Goal: Transaction & Acquisition: Download file/media

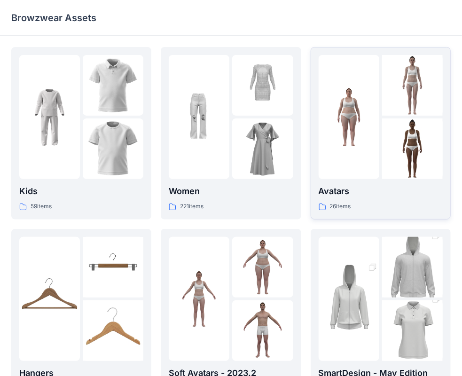
click at [369, 204] on div "26 items" at bounding box center [380, 206] width 124 height 10
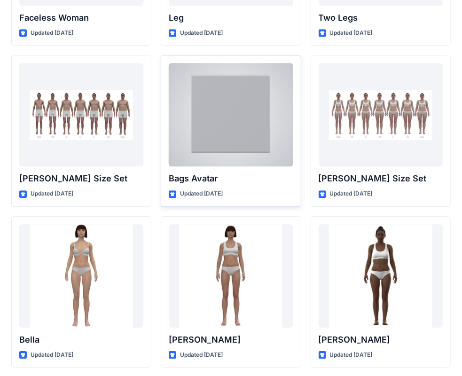
scroll to position [958, 0]
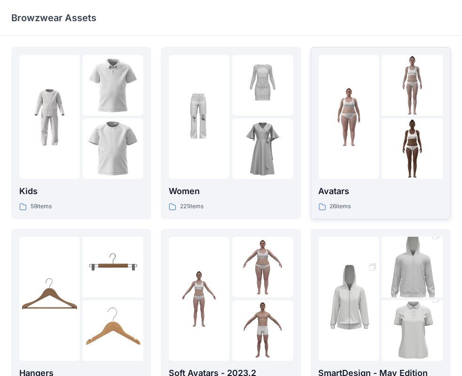
click at [368, 193] on p "Avatars" at bounding box center [380, 191] width 124 height 13
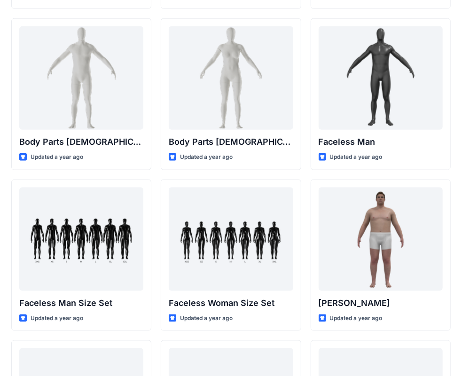
scroll to position [994, 0]
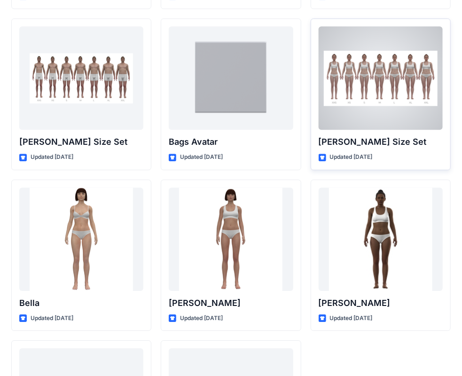
click at [397, 133] on div "[PERSON_NAME] Size Set Updated [DATE]" at bounding box center [380, 94] width 140 height 152
click at [403, 141] on p "[PERSON_NAME] Size Set" at bounding box center [380, 141] width 124 height 13
click at [396, 96] on div at bounding box center [380, 77] width 124 height 103
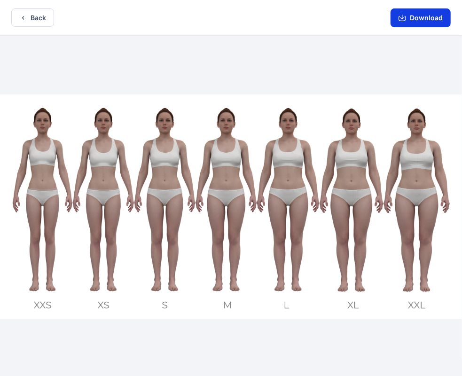
click at [410, 16] on button "Download" at bounding box center [420, 17] width 60 height 19
click at [409, 19] on button "Download" at bounding box center [420, 17] width 60 height 19
click at [407, 18] on button "Download" at bounding box center [420, 17] width 60 height 19
click at [424, 23] on button "Download" at bounding box center [420, 17] width 60 height 19
click at [436, 15] on button "Download" at bounding box center [420, 17] width 60 height 19
